Goal: Communication & Community: Connect with others

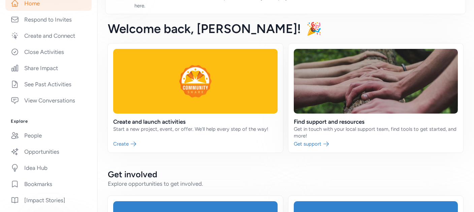
scroll to position [134, 0]
click at [33, 134] on link "People" at bounding box center [48, 135] width 86 height 15
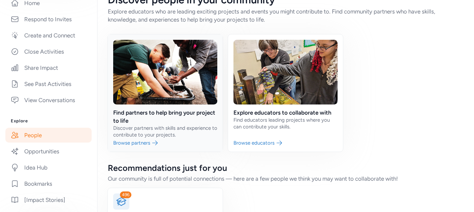
scroll to position [14, 0]
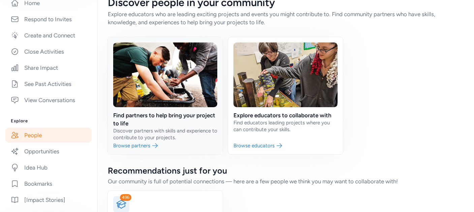
click at [167, 121] on link at bounding box center [165, 95] width 115 height 117
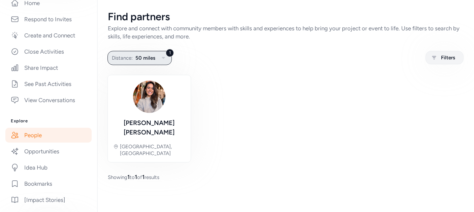
click at [162, 55] on icon "button" at bounding box center [163, 58] width 8 height 8
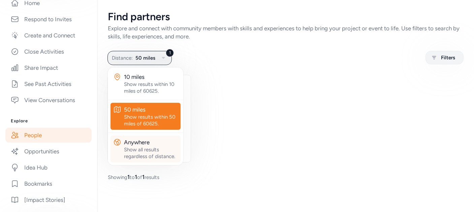
click at [160, 145] on div "Anywhere" at bounding box center [151, 142] width 54 height 8
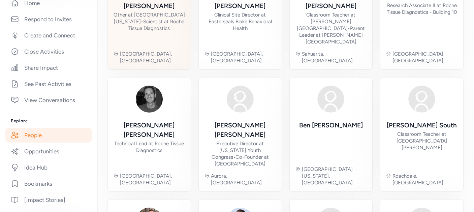
scroll to position [129, 0]
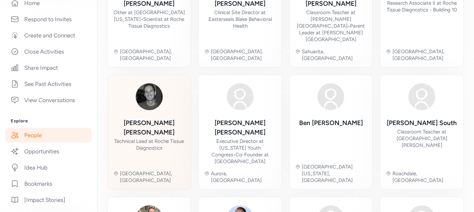
click at [161, 138] on div "Technical Lead at Roche Tissue Diagnostics" at bounding box center [149, 144] width 72 height 13
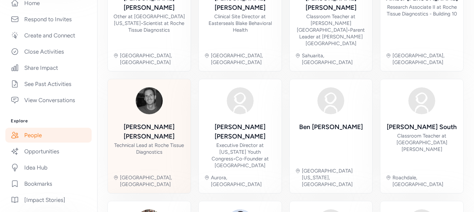
scroll to position [130, 0]
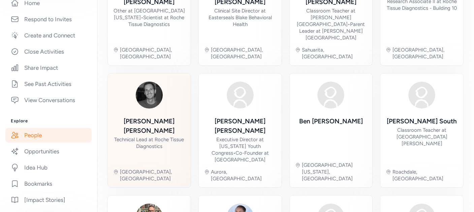
click at [149, 89] on div "Chris Roessler Technical Lead at Roche Tissue Diagnostics Oro Valley, AZ" at bounding box center [149, 130] width 72 height 103
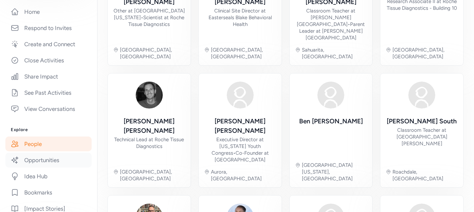
scroll to position [124, 0]
click at [43, 180] on link "Idea Hub" at bounding box center [48, 177] width 86 height 15
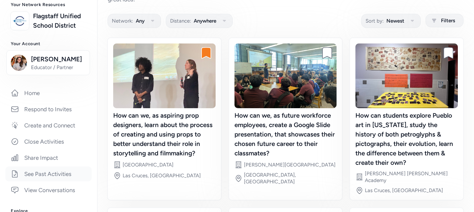
scroll to position [39, 0]
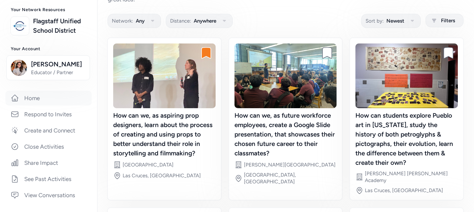
click at [38, 95] on link "Home" at bounding box center [48, 98] width 86 height 15
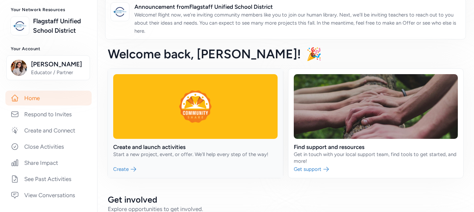
click at [152, 148] on link at bounding box center [195, 123] width 175 height 109
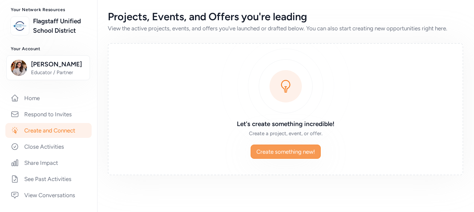
click at [268, 152] on span "Create something new!" at bounding box center [285, 152] width 59 height 8
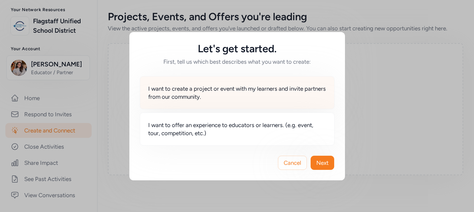
click at [188, 90] on span "I want to create a project or event with my learners and invite partners from o…" at bounding box center [237, 93] width 178 height 16
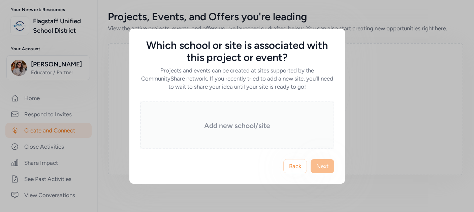
click at [237, 124] on h3 "Add new school/site" at bounding box center [237, 125] width 160 height 9
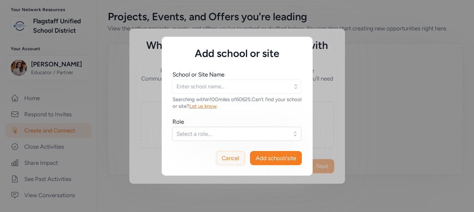
click at [235, 161] on span "Cancel" at bounding box center [231, 158] width 18 height 8
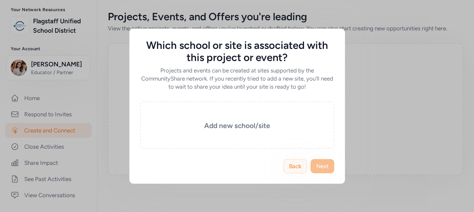
click at [301, 164] on button "Back" at bounding box center [295, 166] width 24 height 14
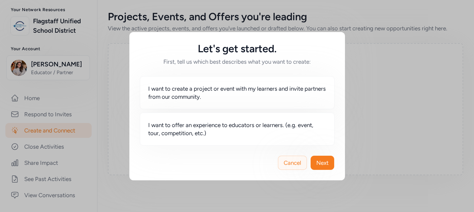
click at [297, 160] on span "Cancel" at bounding box center [293, 163] width 18 height 8
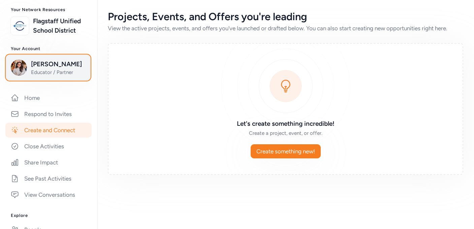
click at [45, 66] on span "[PERSON_NAME]" at bounding box center [58, 64] width 55 height 9
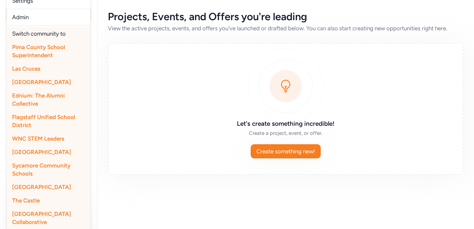
scroll to position [237, 0]
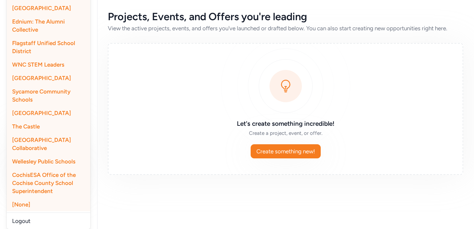
click at [36, 181] on span "CochisESA Office of the Cochise County School Superintendent" at bounding box center [44, 183] width 64 height 23
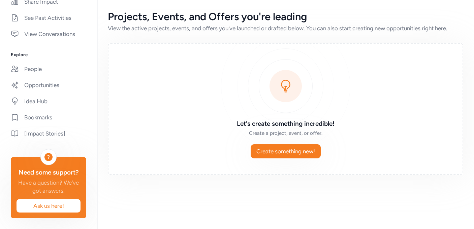
scroll to position [0, 0]
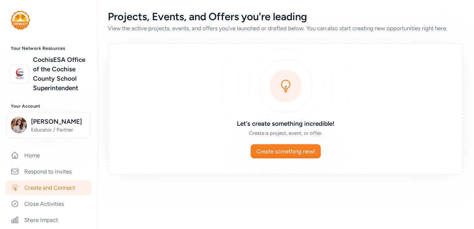
click at [123, 40] on div "Projects, Events, and Offers you're leading View the active projects, events, a…" at bounding box center [285, 93] width 377 height 186
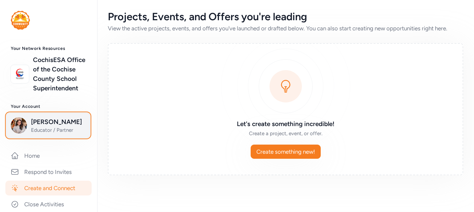
click at [45, 123] on span "[PERSON_NAME]" at bounding box center [58, 121] width 55 height 9
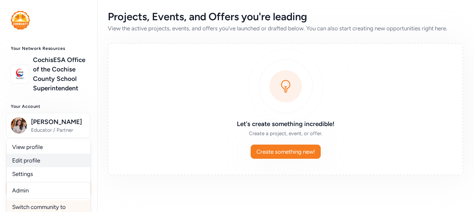
click at [53, 159] on link "Edit profile" at bounding box center [49, 160] width 84 height 13
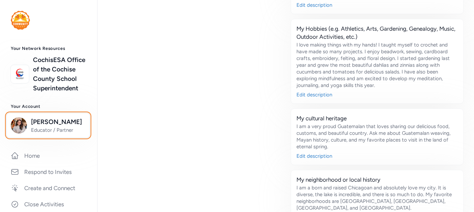
scroll to position [437, 0]
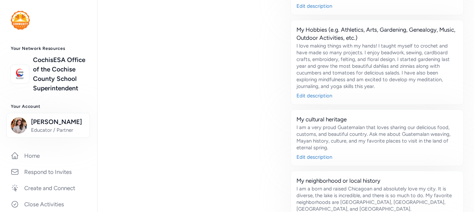
click at [147, 153] on div "Life experiences Identify experiences and aspects of yourself you are willing t…" at bounding box center [194, 119] width 173 height 348
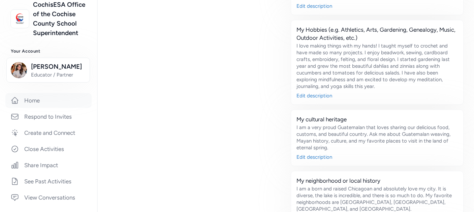
click at [43, 104] on link "Home" at bounding box center [48, 100] width 86 height 15
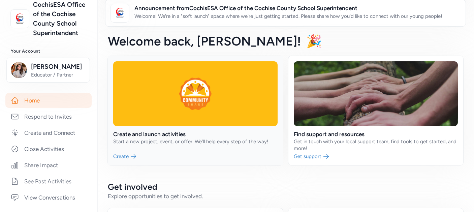
scroll to position [43, 0]
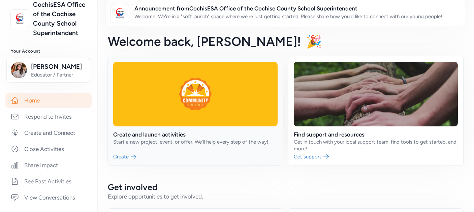
click at [149, 140] on link at bounding box center [195, 110] width 175 height 109
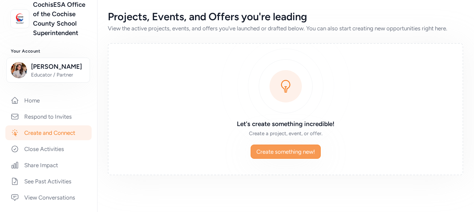
click at [269, 147] on button "Create something new!" at bounding box center [286, 152] width 70 height 14
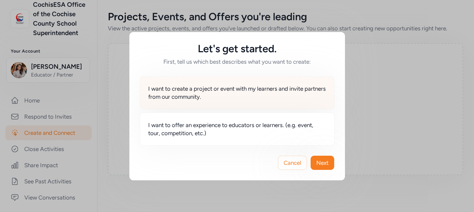
click at [202, 89] on span "I want to create a project or event with my learners and invite partners from o…" at bounding box center [237, 93] width 178 height 16
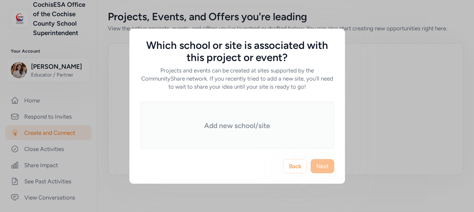
click at [273, 131] on div "Add new school/site" at bounding box center [237, 124] width 194 height 47
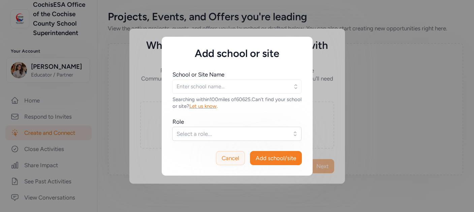
click at [230, 161] on span "Cancel" at bounding box center [231, 158] width 18 height 8
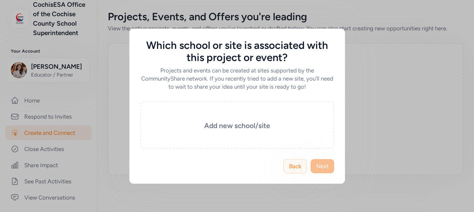
click at [294, 165] on span "Back" at bounding box center [295, 166] width 12 height 8
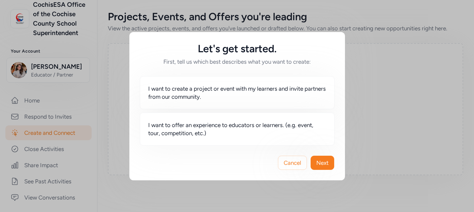
click at [294, 165] on span "Cancel" at bounding box center [293, 163] width 18 height 8
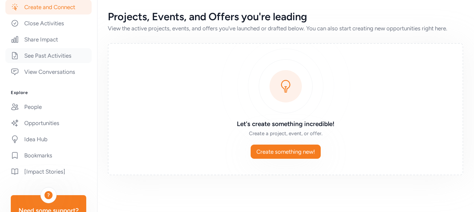
scroll to position [204, 0]
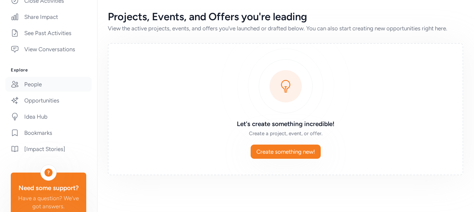
click at [29, 85] on link "People" at bounding box center [48, 84] width 86 height 15
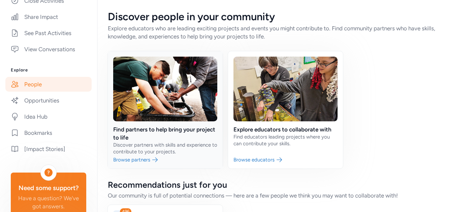
click at [181, 129] on link at bounding box center [165, 109] width 115 height 117
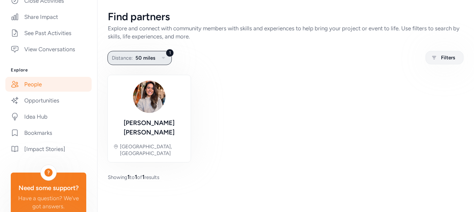
click at [162, 56] on icon "button" at bounding box center [163, 58] width 8 height 8
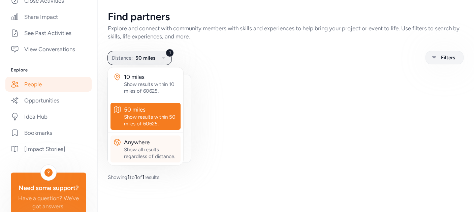
click at [149, 149] on div "Show all results regardless of distance." at bounding box center [151, 152] width 54 height 13
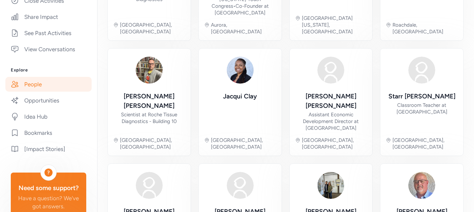
scroll to position [278, 0]
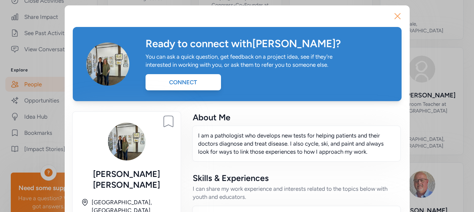
click at [399, 15] on icon "button" at bounding box center [397, 15] width 5 height 5
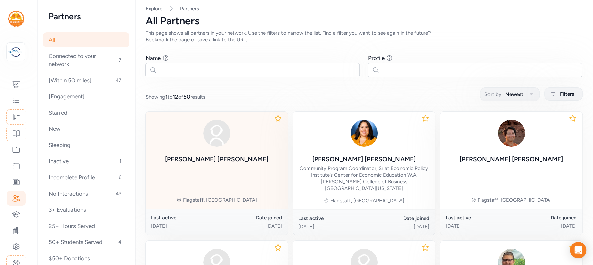
scroll to position [5, 0]
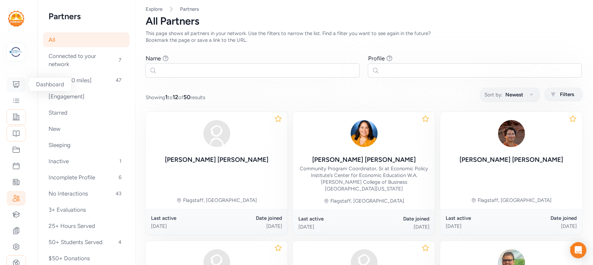
click at [19, 86] on icon at bounding box center [16, 85] width 8 height 8
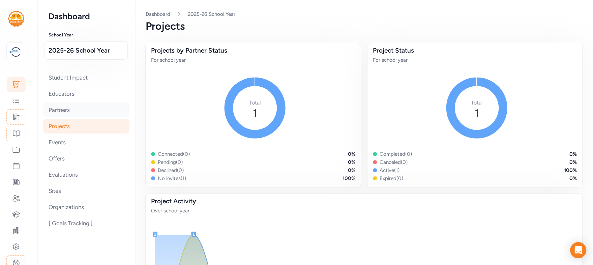
click at [61, 111] on div "Partners" at bounding box center [86, 109] width 86 height 15
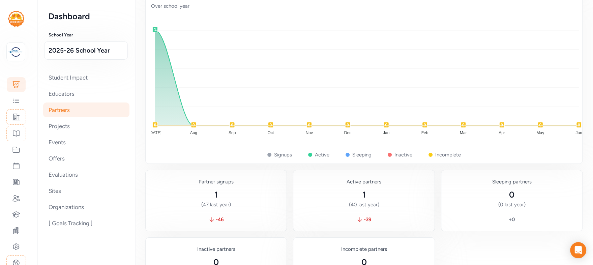
scroll to position [203, 0]
click at [18, 102] on icon at bounding box center [16, 101] width 6 height 4
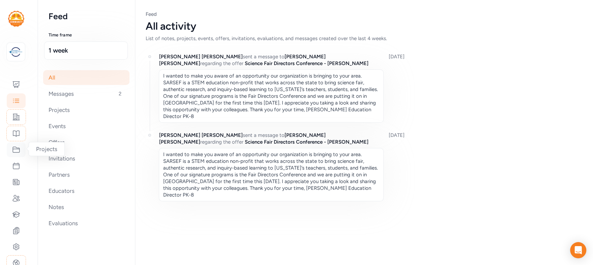
click at [18, 150] on icon at bounding box center [16, 150] width 8 height 8
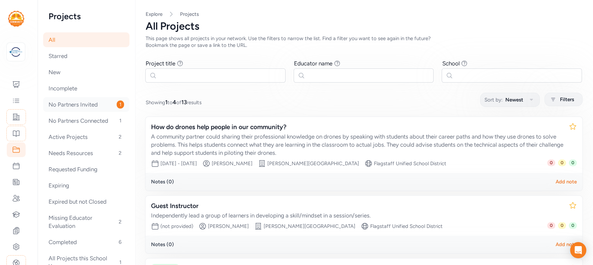
click at [107, 104] on div "No Partners Invited 1" at bounding box center [86, 104] width 86 height 15
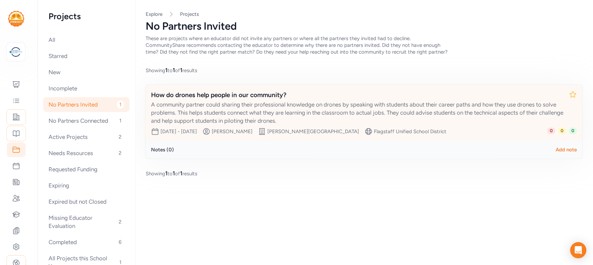
click at [287, 108] on div "A community partner could sharing their professional knowledge on drones by spe…" at bounding box center [357, 112] width 412 height 24
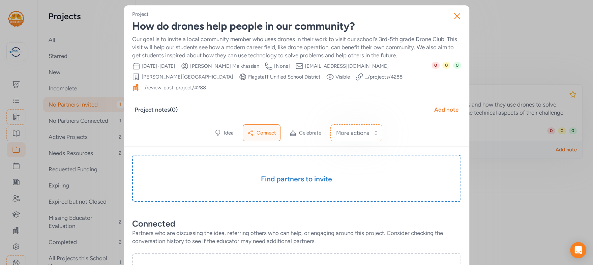
click at [168, 86] on link ".../review-past-project/ 4288" at bounding box center [174, 87] width 64 height 7
click at [224, 131] on span "Idea" at bounding box center [229, 132] width 10 height 7
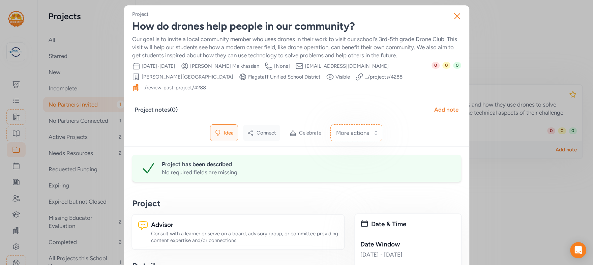
click at [262, 133] on span "Connect" at bounding box center [266, 132] width 20 height 7
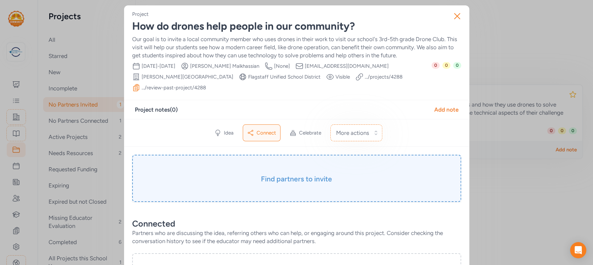
click at [293, 176] on h3 "Find partners to invite" at bounding box center [296, 178] width 295 height 9
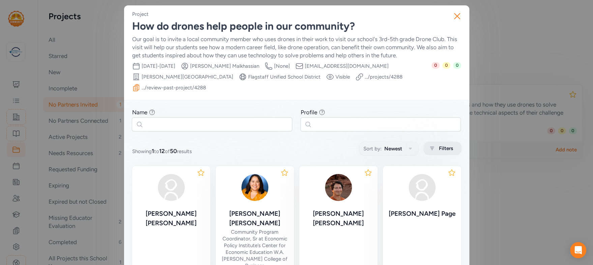
click at [441, 147] on span "Filters" at bounding box center [446, 148] width 14 height 8
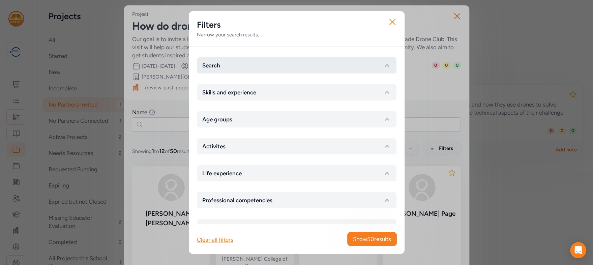
click at [288, 64] on button "Search" at bounding box center [296, 65] width 199 height 16
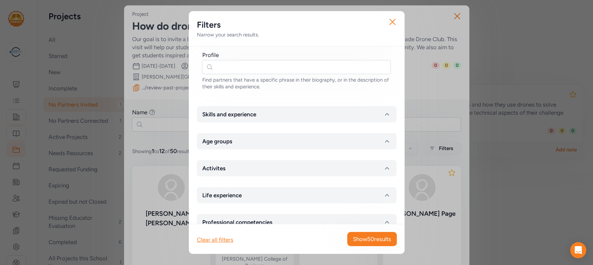
scroll to position [110, 0]
click at [306, 108] on button "Skills and experience" at bounding box center [296, 114] width 199 height 16
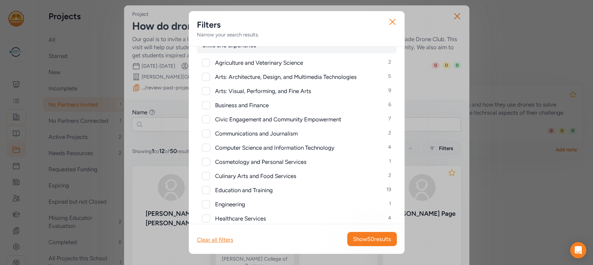
scroll to position [212, 0]
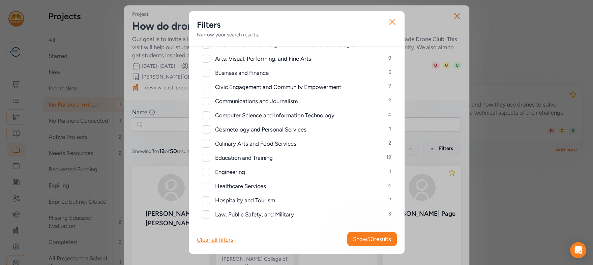
click at [207, 171] on div at bounding box center [206, 172] width 8 height 8
checkbox input "true"
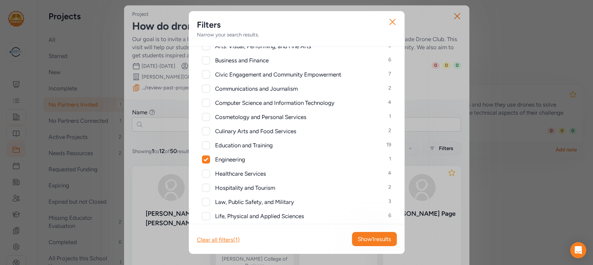
scroll to position [223, 0]
click at [208, 102] on div at bounding box center [206, 103] width 8 height 8
checkbox input "true"
click at [378, 239] on span "Show 5 results" at bounding box center [373, 239] width 34 height 8
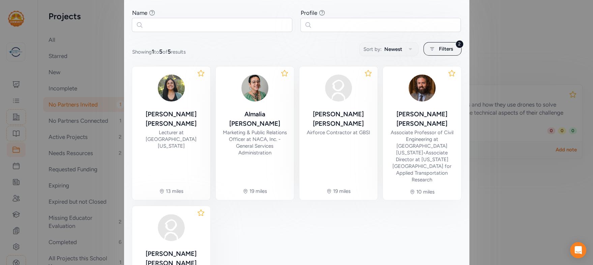
scroll to position [100, 0]
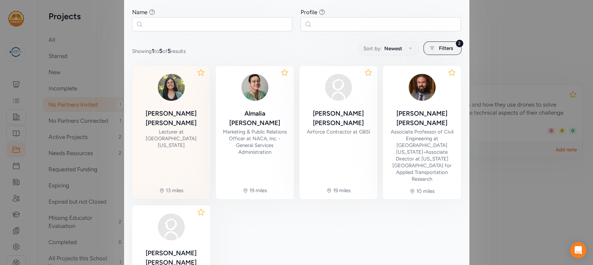
click at [165, 114] on div "[PERSON_NAME]" at bounding box center [170, 118] width 67 height 19
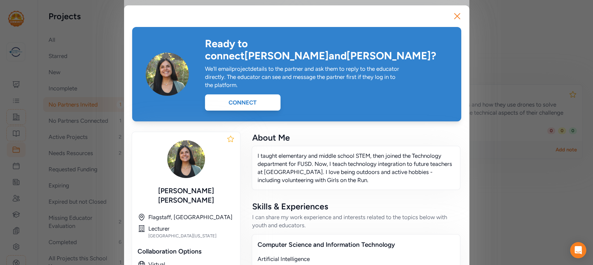
scroll to position [1, 0]
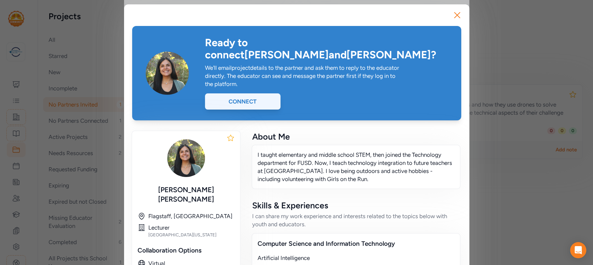
click at [252, 93] on div "Connect" at bounding box center [242, 101] width 75 height 16
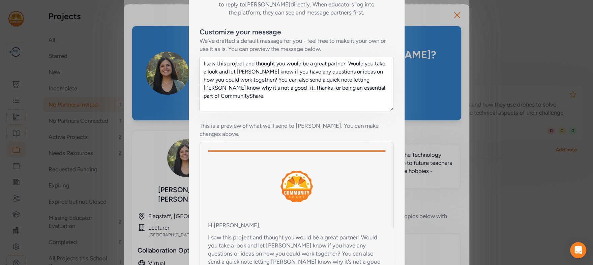
scroll to position [110, 0]
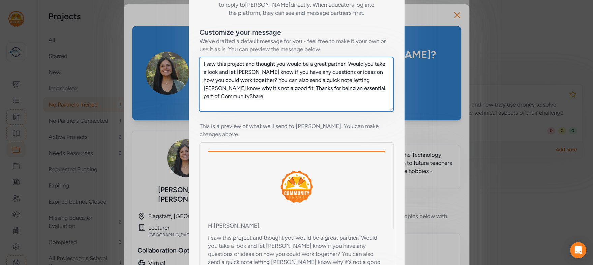
drag, startPoint x: 269, startPoint y: 104, endPoint x: 199, endPoint y: 59, distance: 82.5
click at [198, 57] on div "Customize your message We've drafted a default message for you - feel free to m…" at bounding box center [297, 144] width 216 height 255
click at [269, 91] on textarea "I saw this project and thought you would be a great partner! Would you take a l…" at bounding box center [296, 84] width 194 height 55
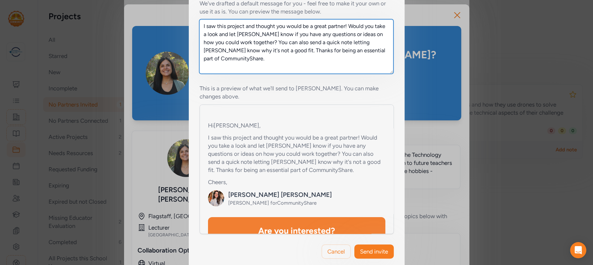
scroll to position [0, 0]
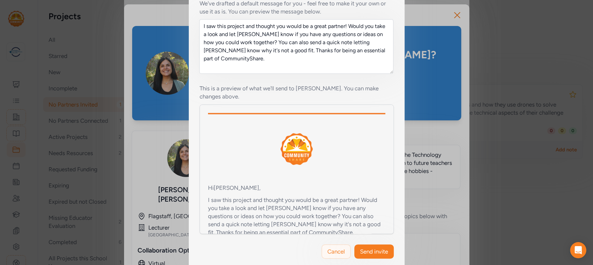
click at [334, 247] on span "Cancel" at bounding box center [336, 251] width 18 height 8
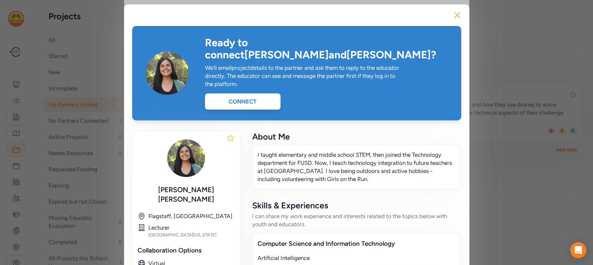
click at [456, 14] on icon "button" at bounding box center [456, 14] width 5 height 5
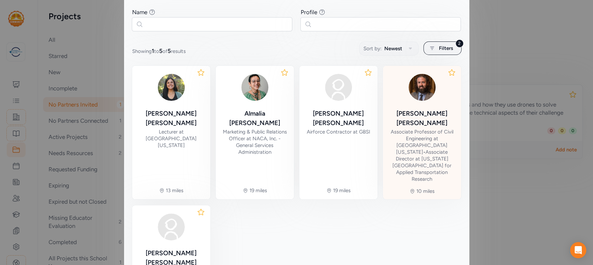
click at [422, 128] on div "Associate Professor of Civil Engineering at [GEOGRAPHIC_DATA][US_STATE] • Assoc…" at bounding box center [421, 155] width 67 height 54
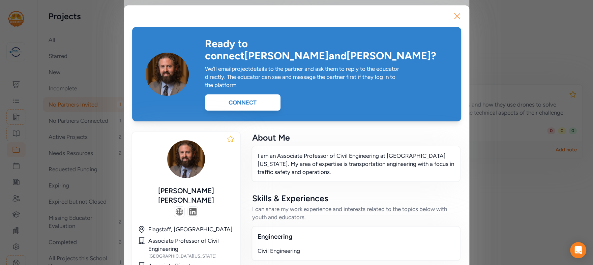
click at [456, 14] on icon "button" at bounding box center [456, 15] width 5 height 5
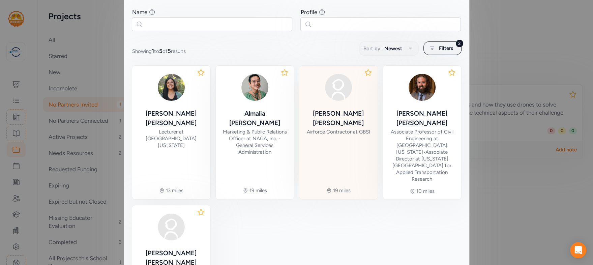
scroll to position [65, 0]
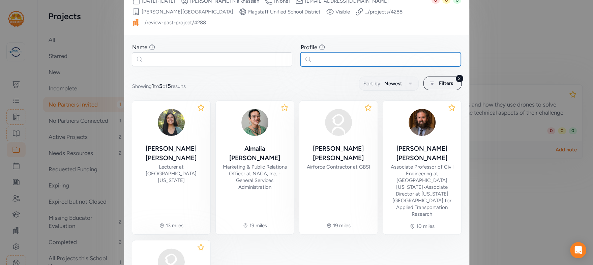
click at [369, 59] on input "text" at bounding box center [380, 59] width 160 height 14
click at [436, 83] on div "2 Filters" at bounding box center [442, 82] width 38 height 13
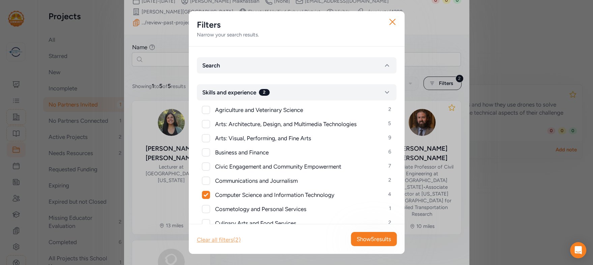
click at [220, 239] on div "Clear all filters (2)" at bounding box center [219, 240] width 44 height 8
checkbox input "false"
click at [392, 21] on icon "button" at bounding box center [392, 22] width 11 height 11
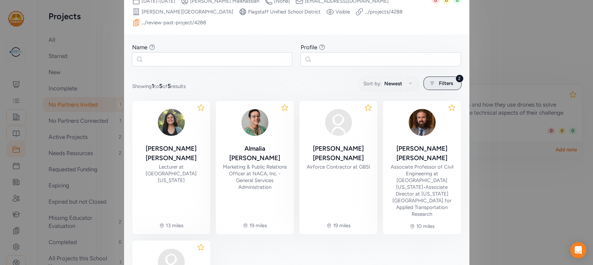
click at [445, 83] on span "Filters" at bounding box center [446, 83] width 14 height 8
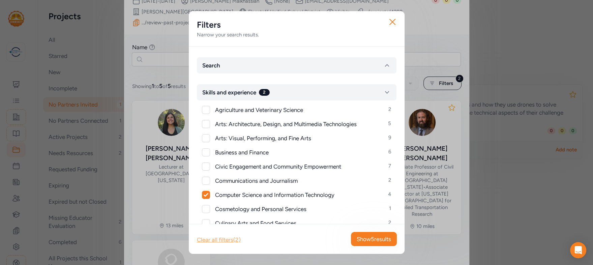
click at [232, 239] on div "Clear all filters (2)" at bounding box center [219, 240] width 44 height 8
checkbox input "false"
click at [374, 242] on span "Show 5 results" at bounding box center [373, 239] width 34 height 8
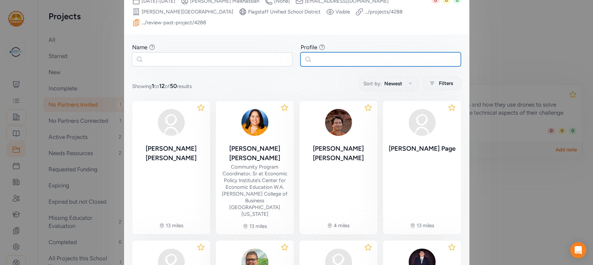
click at [368, 58] on input "text" at bounding box center [380, 59] width 160 height 14
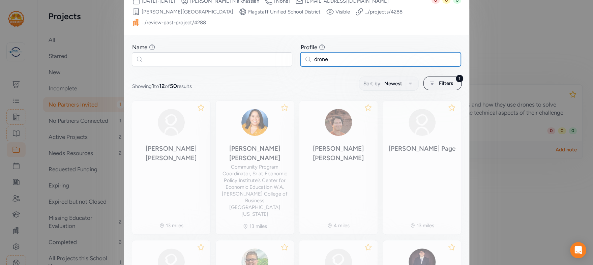
scroll to position [58, 0]
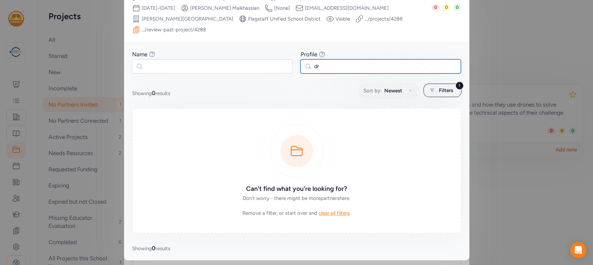
type input "d"
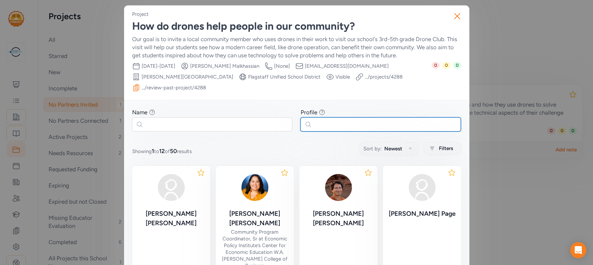
scroll to position [0, 0]
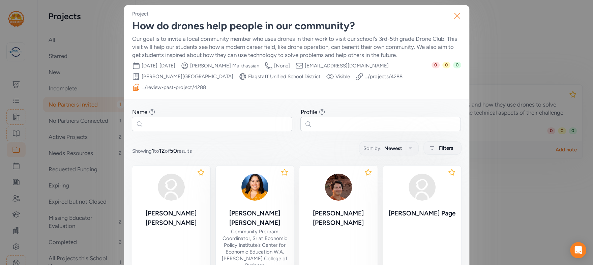
click at [459, 18] on icon "button" at bounding box center [456, 15] width 5 height 5
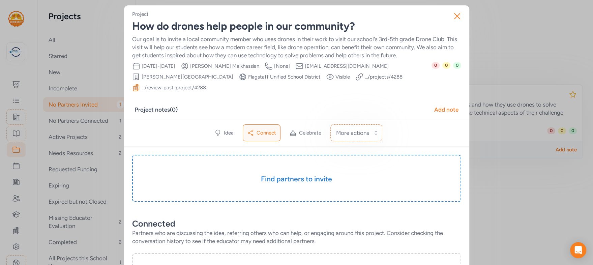
click at [105, 46] on div "Close Project How do drones help people in our community? Our goal is to invite…" at bounding box center [296, 255] width 593 height 510
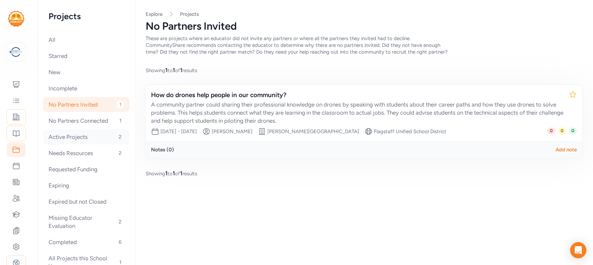
click at [76, 134] on div "Active Projects 2" at bounding box center [86, 136] width 86 height 15
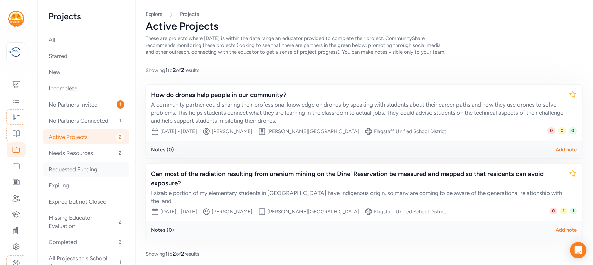
scroll to position [19, 0]
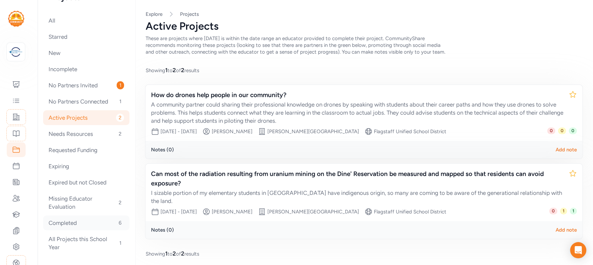
click at [57, 222] on div "Completed 6" at bounding box center [86, 222] width 86 height 15
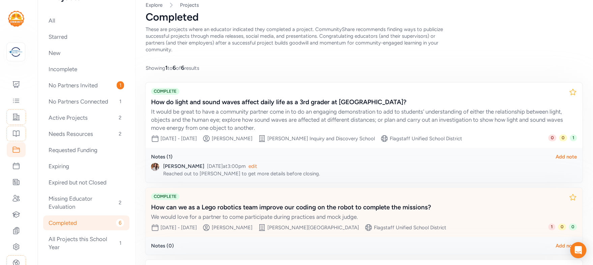
scroll to position [10, 0]
click at [346, 205] on div "How can we as a Lego robotics team improve our coding on the robot to complete …" at bounding box center [357, 205] width 412 height 9
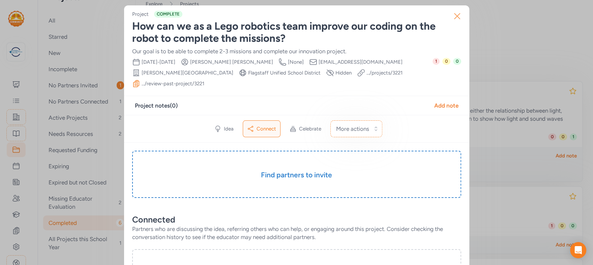
click at [456, 18] on icon "button" at bounding box center [456, 16] width 11 height 11
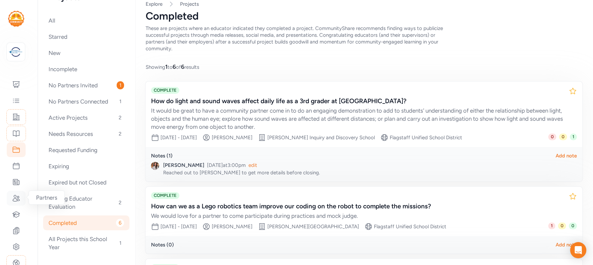
click at [19, 198] on icon at bounding box center [16, 198] width 7 height 6
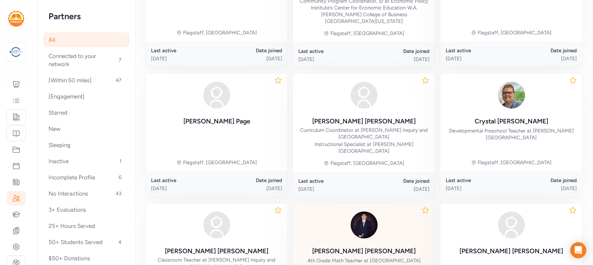
scroll to position [6, 0]
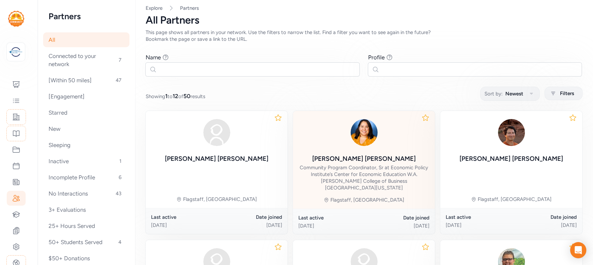
click at [352, 152] on div "[PERSON_NAME] Community Program Coordinator, Sr at Economic Policy Institute’s …" at bounding box center [363, 153] width 131 height 75
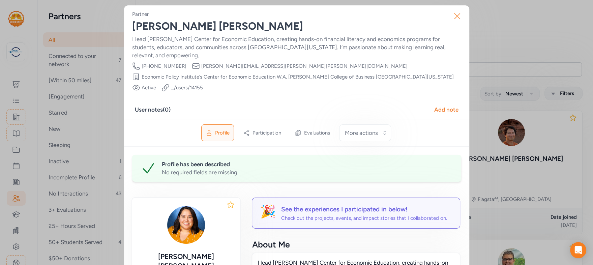
click at [457, 17] on icon "button" at bounding box center [456, 15] width 5 height 5
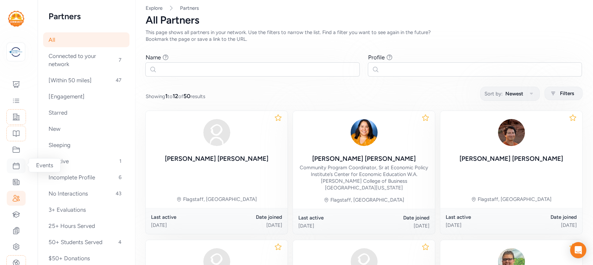
click at [17, 164] on icon at bounding box center [16, 166] width 6 height 6
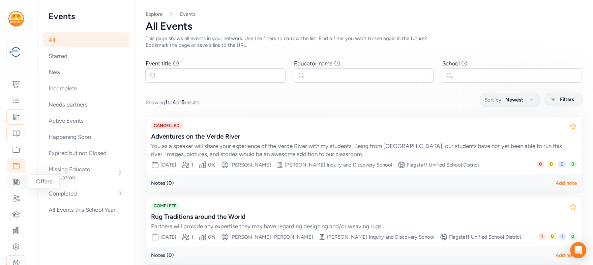
click at [13, 184] on icon at bounding box center [16, 182] width 6 height 6
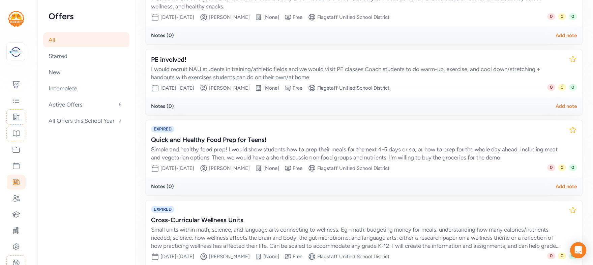
scroll to position [190, 0]
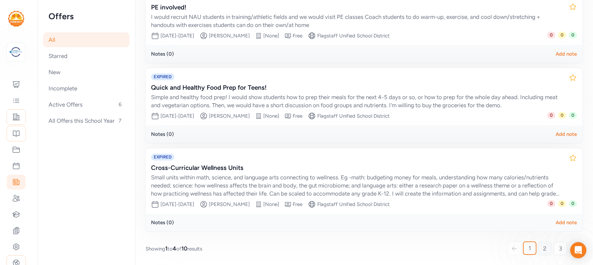
click at [544, 249] on span "2" at bounding box center [544, 248] width 3 height 8
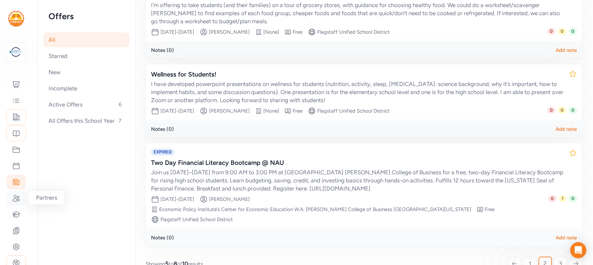
scroll to position [49, 0]
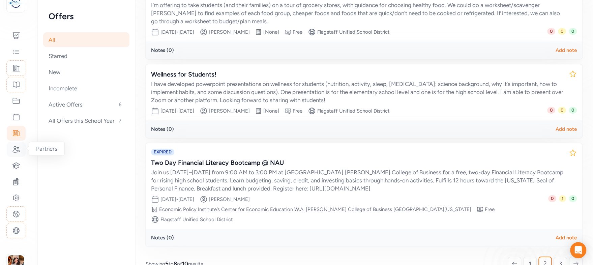
click at [15, 148] on icon at bounding box center [16, 149] width 8 height 8
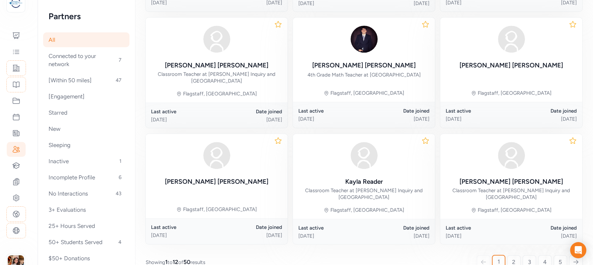
scroll to position [362, 0]
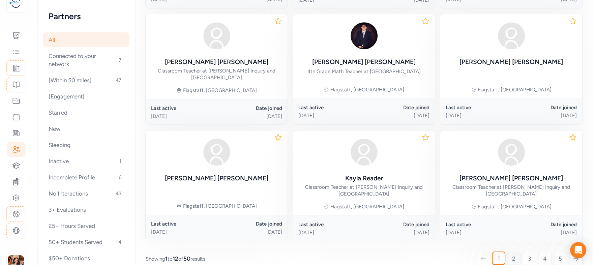
click at [512, 254] on span "2" at bounding box center [513, 258] width 3 height 8
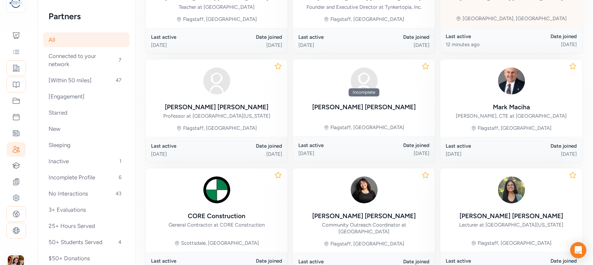
scroll to position [185, 0]
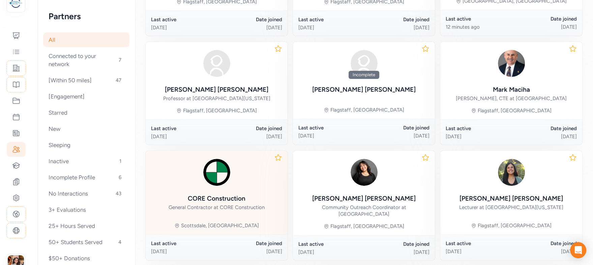
click at [215, 187] on div at bounding box center [216, 172] width 96 height 32
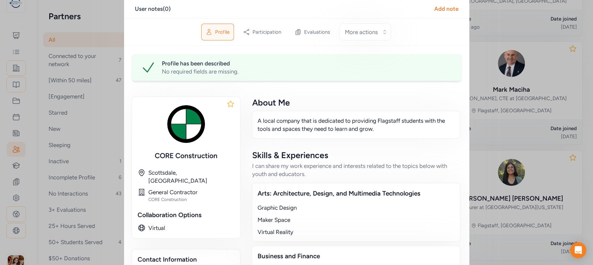
scroll to position [65, 0]
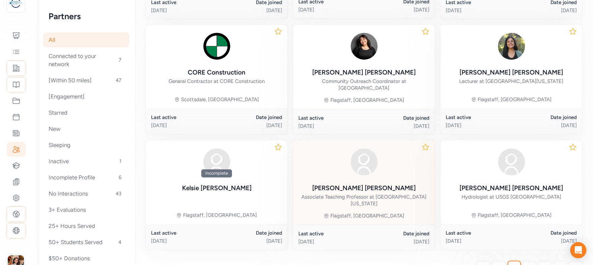
scroll to position [346, 0]
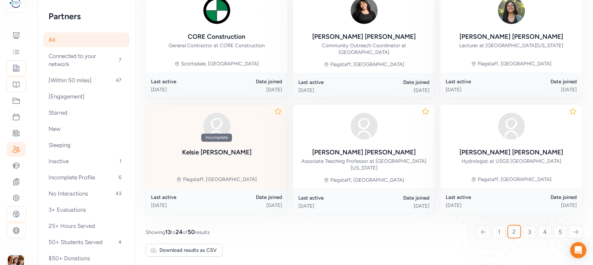
click at [253, 149] on div "Incomplete [PERSON_NAME] Flagstaff, [GEOGRAPHIC_DATA]" at bounding box center [217, 146] width 142 height 84
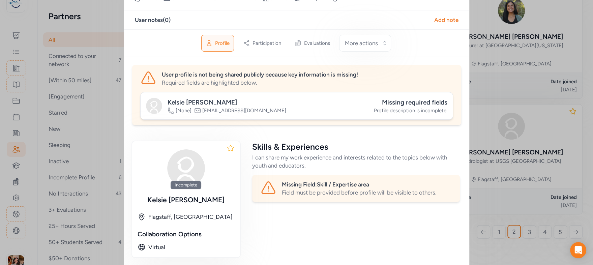
scroll to position [40, 0]
click at [101, 69] on div "Close Partner [PERSON_NAME] Phone Number [None] Email [EMAIL_ADDRESS][DOMAIN_NA…" at bounding box center [296, 204] width 593 height 488
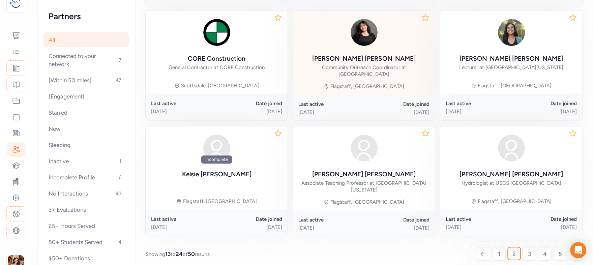
scroll to position [319, 0]
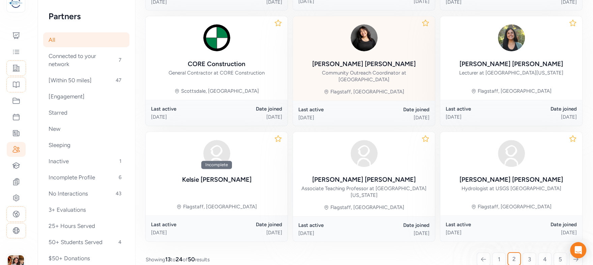
click at [358, 49] on img at bounding box center [364, 38] width 32 height 32
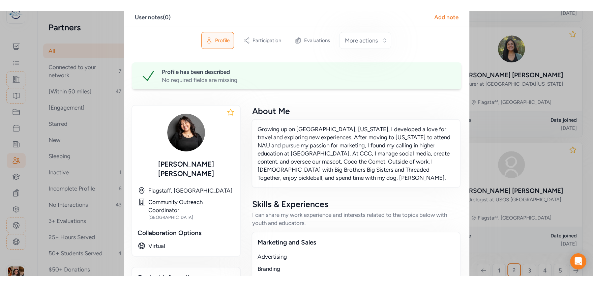
scroll to position [176, 0]
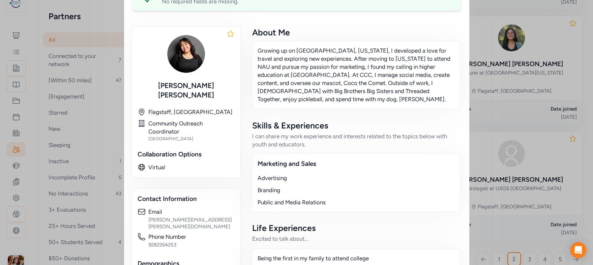
click at [117, 112] on div "Close Partner [PERSON_NAME] Growing up on [GEOGRAPHIC_DATA], [US_STATE], I deve…" at bounding box center [296, 148] width 593 height 648
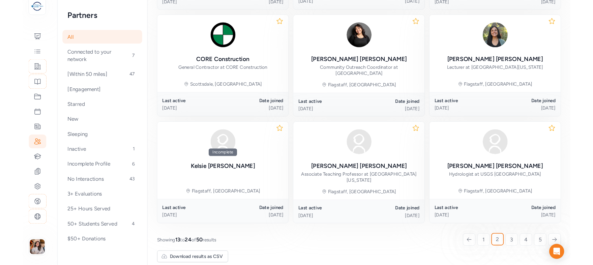
scroll to position [44, 0]
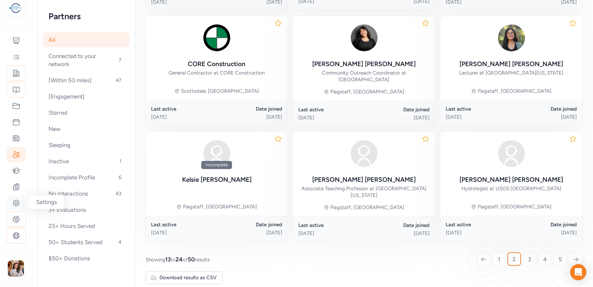
click at [18, 205] on icon at bounding box center [16, 203] width 8 height 8
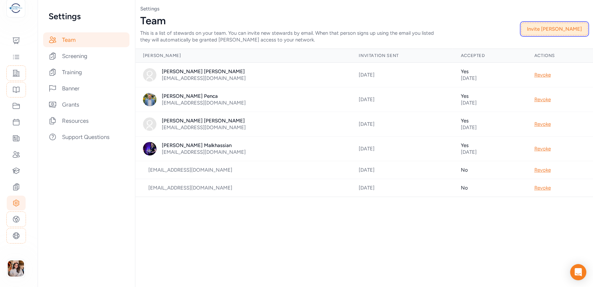
click at [557, 29] on button "Invite [PERSON_NAME]" at bounding box center [554, 29] width 66 height 13
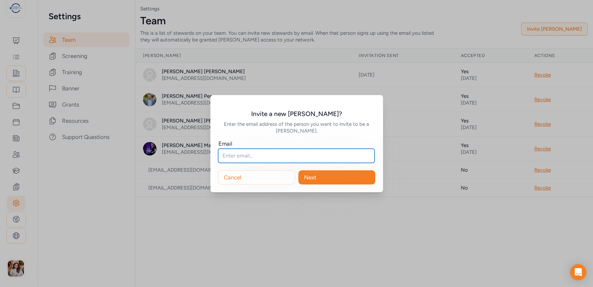
click at [280, 156] on input "text" at bounding box center [296, 156] width 156 height 14
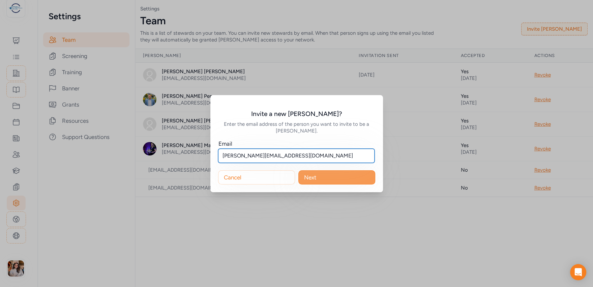
type input "[PERSON_NAME][EMAIL_ADDRESS][DOMAIN_NAME]"
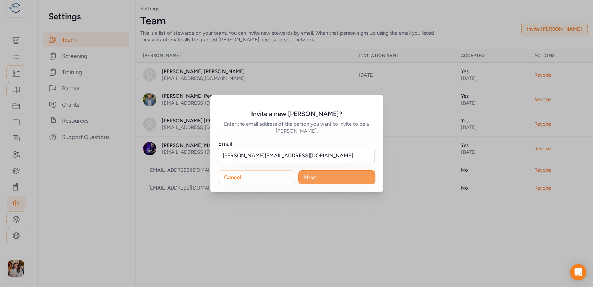
click at [324, 176] on button "Next" at bounding box center [336, 177] width 77 height 14
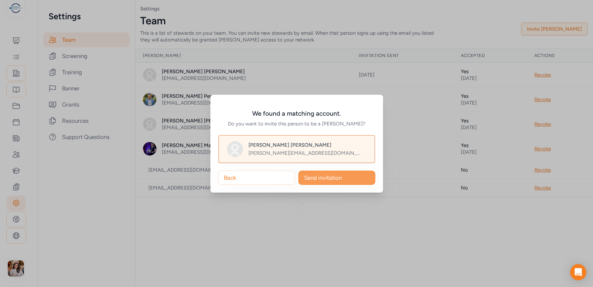
click at [318, 181] on span "Send invitation" at bounding box center [323, 178] width 38 height 8
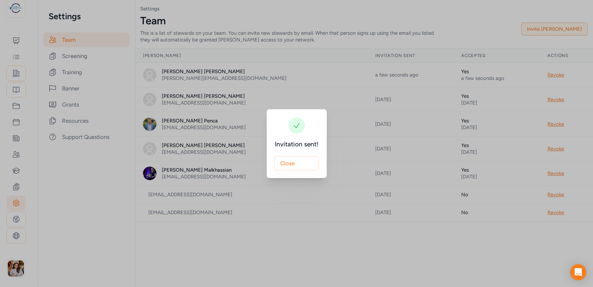
click at [442, 28] on div "Invitation sent! Close" at bounding box center [296, 143] width 593 height 287
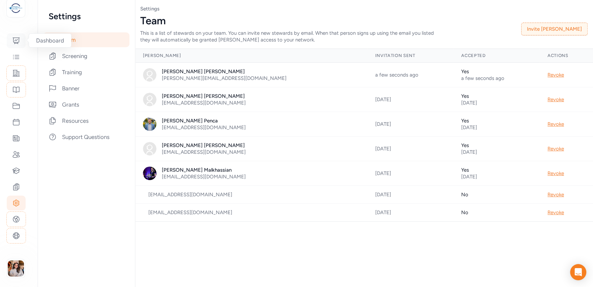
click at [20, 42] on icon at bounding box center [16, 41] width 8 height 8
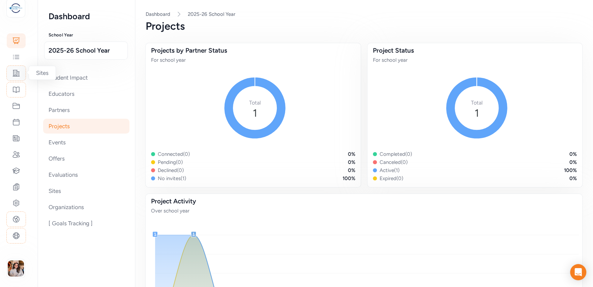
click at [17, 72] on icon at bounding box center [16, 73] width 8 height 8
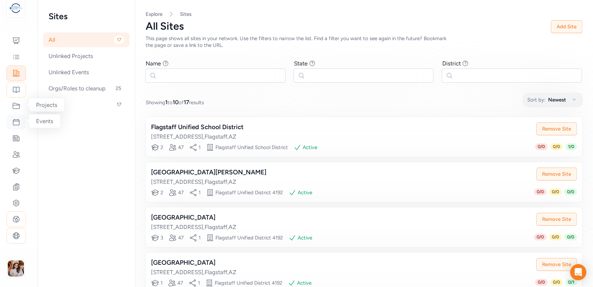
click at [18, 122] on icon at bounding box center [16, 122] width 8 height 8
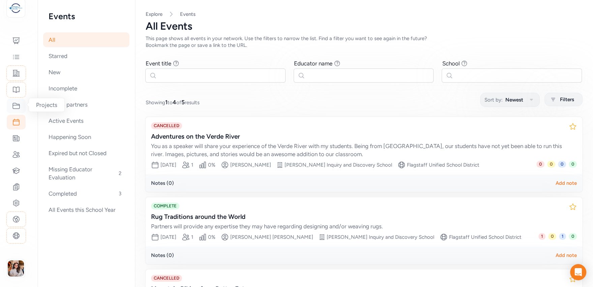
click at [19, 108] on icon at bounding box center [16, 106] width 8 height 8
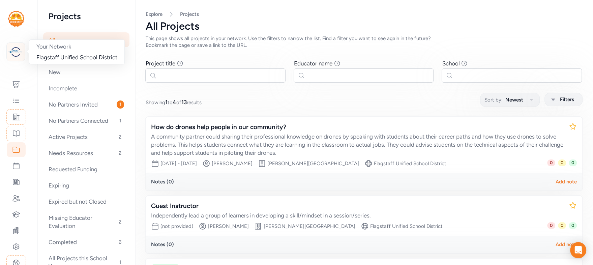
click at [18, 55] on img at bounding box center [15, 51] width 15 height 15
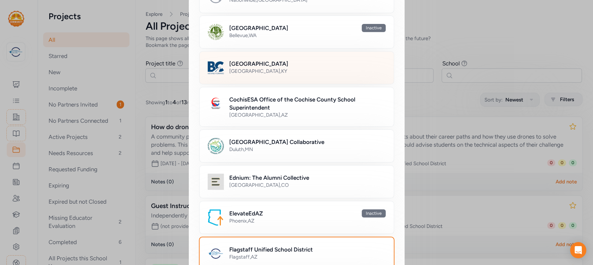
scroll to position [96, 0]
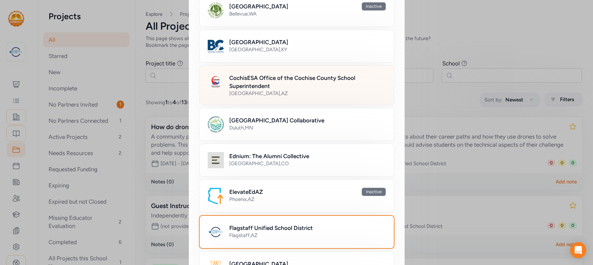
click at [284, 88] on h2 "CochisESA Office of the Cochise County School Superintendent" at bounding box center [307, 82] width 156 height 16
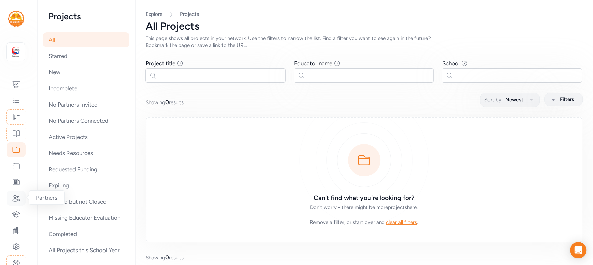
click at [15, 196] on icon at bounding box center [16, 198] width 8 height 8
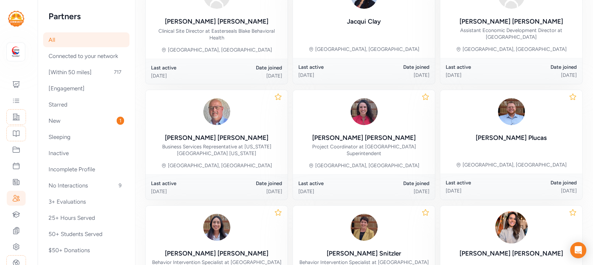
scroll to position [144, 0]
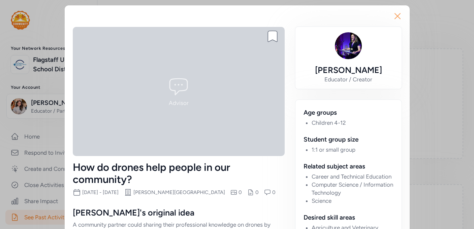
click at [397, 19] on icon "button" at bounding box center [397, 16] width 11 height 11
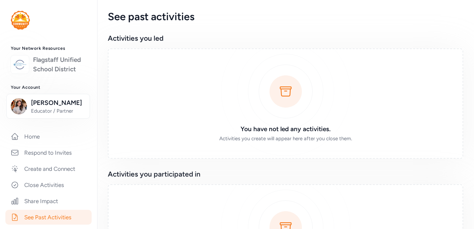
click at [61, 69] on link "Flagstaff Unified School District" at bounding box center [59, 64] width 53 height 19
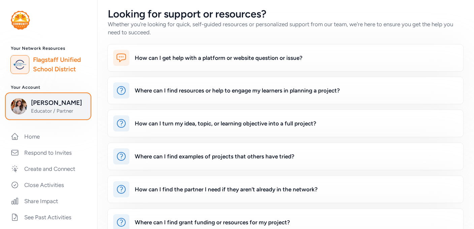
click at [56, 108] on span "Educator / Partner" at bounding box center [58, 111] width 55 height 7
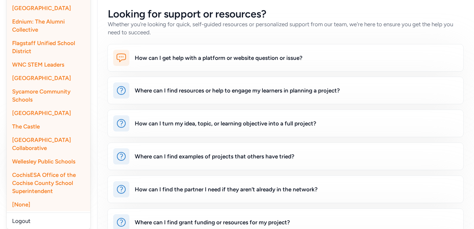
click at [39, 179] on span "CochisESA Office of the Cochise County School Superintendent" at bounding box center [44, 183] width 64 height 23
